Goal: Information Seeking & Learning: Learn about a topic

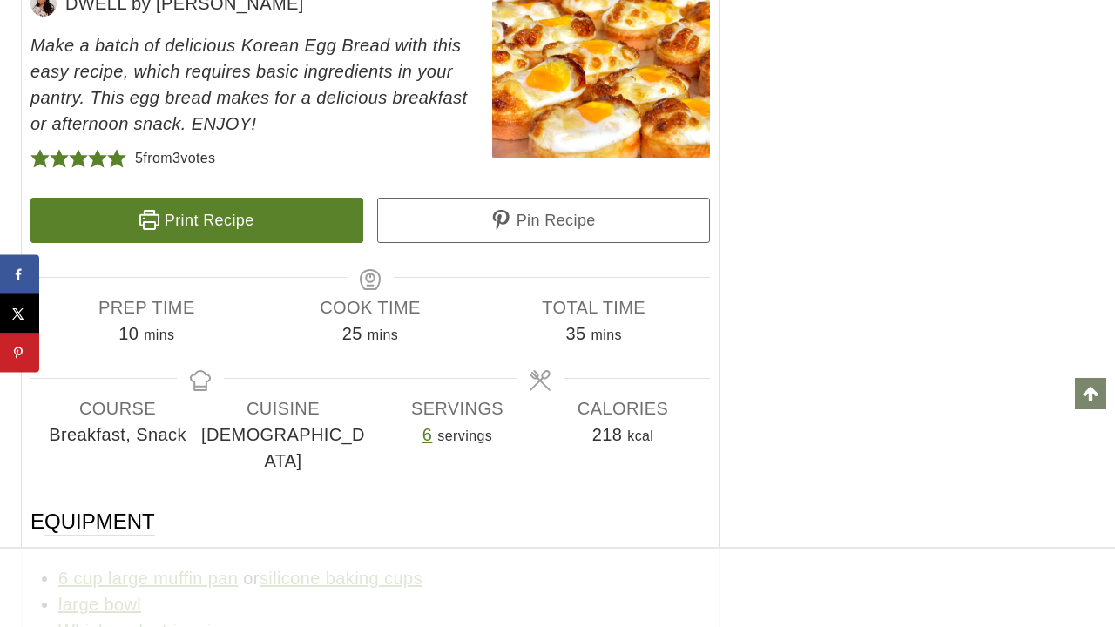
scroll to position [8125, 0]
